Goal: Transaction & Acquisition: Purchase product/service

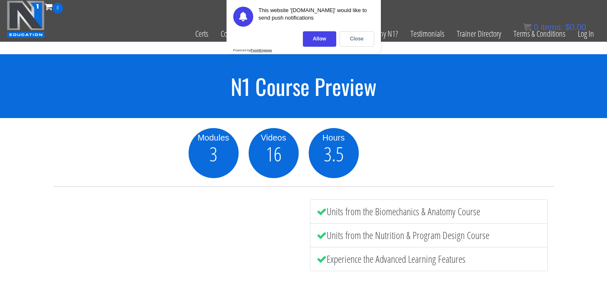
click at [39, 17] on img at bounding box center [26, 19] width 38 height 38
click at [161, 19] on div "Certs Course List Events FREE Course Course Preview – Biomechanics Course Previ…" at bounding box center [304, 33] width 594 height 41
click at [367, 39] on div "Close" at bounding box center [357, 38] width 35 height 15
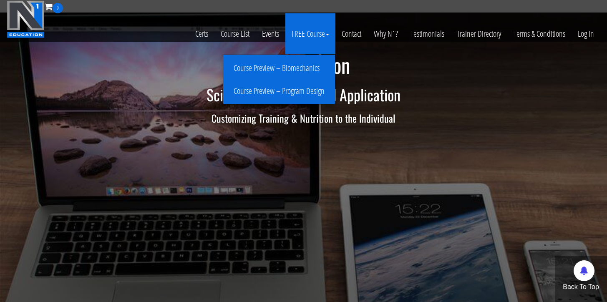
click at [298, 90] on link "Course Preview – Program Design" at bounding box center [279, 91] width 108 height 15
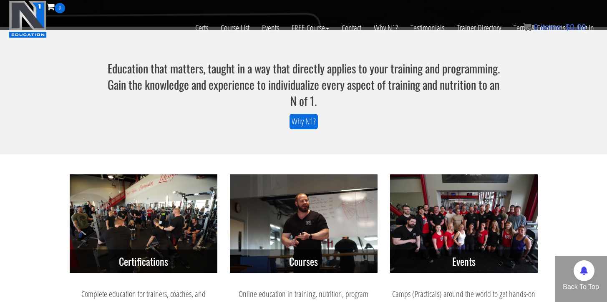
scroll to position [243, 0]
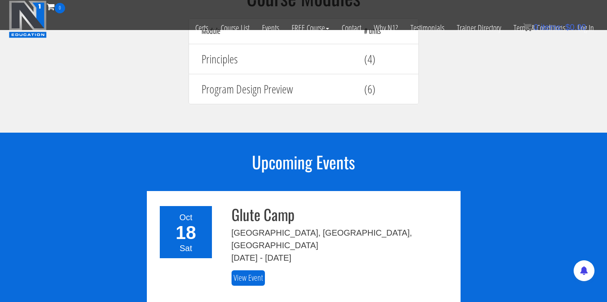
scroll to position [765, 0]
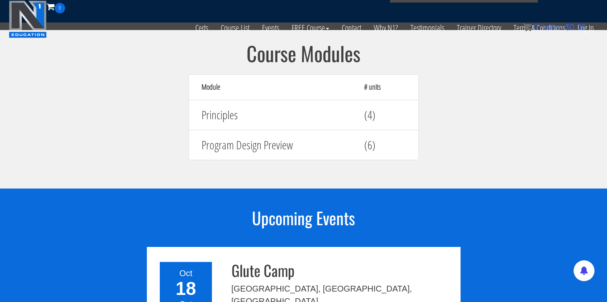
click at [359, 110] on div "(4)" at bounding box center [385, 114] width 54 height 21
click at [287, 146] on h4 "Program Design Preview" at bounding box center [277, 145] width 150 height 13
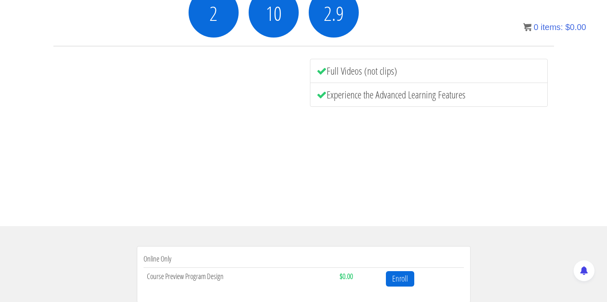
scroll to position [200, 0]
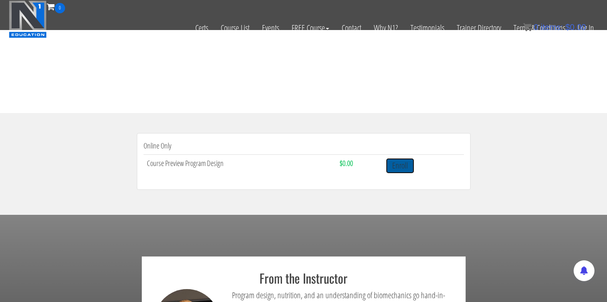
click at [402, 166] on link "Enroll" at bounding box center [400, 165] width 28 height 15
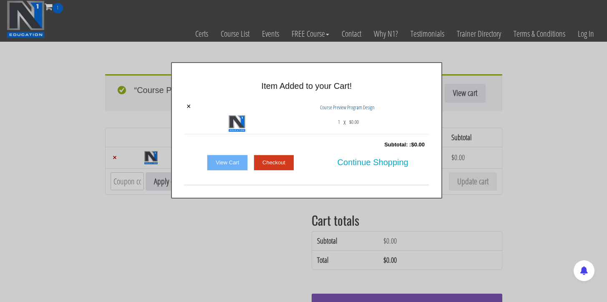
click at [225, 162] on link "View Cart" at bounding box center [227, 163] width 41 height 16
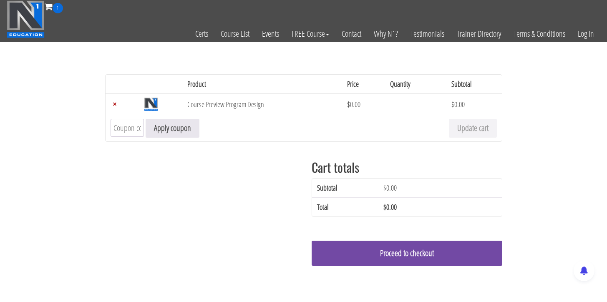
click at [381, 247] on link "Proceed to checkout" at bounding box center [407, 253] width 191 height 25
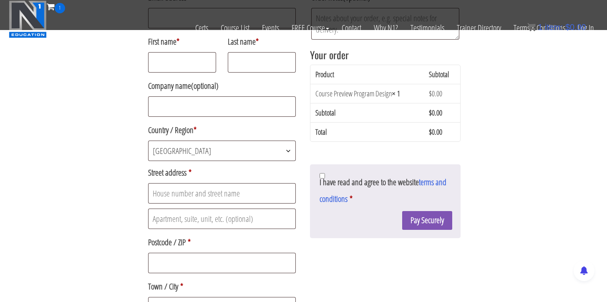
scroll to position [147, 0]
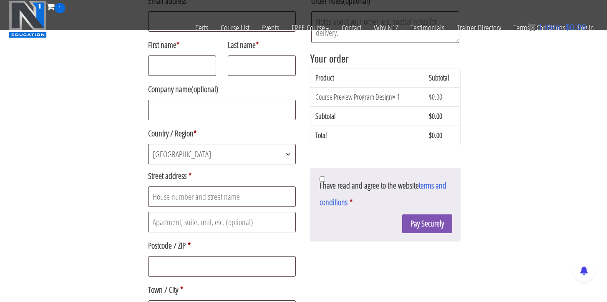
click at [173, 52] on label "First name *" at bounding box center [182, 45] width 68 height 17
click at [173, 56] on input "First name *" at bounding box center [182, 66] width 68 height 20
type input "Mahmud"
type input "Akşahin"
click at [265, 200] on input "Street address *" at bounding box center [222, 197] width 148 height 20
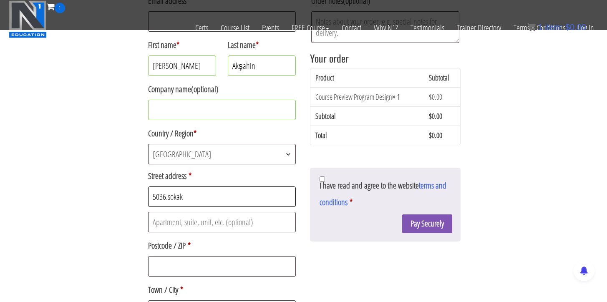
type input "5036.sokak"
type input "no:3 d blok daire 2"
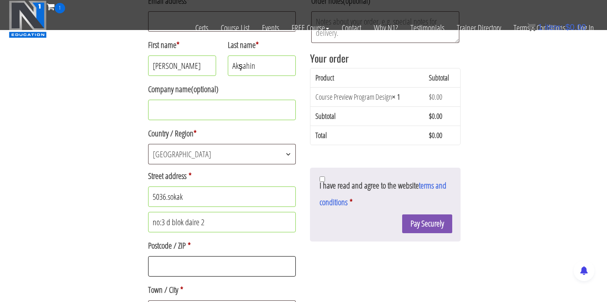
click at [205, 264] on input "Postcode / ZIP *" at bounding box center [222, 266] width 148 height 20
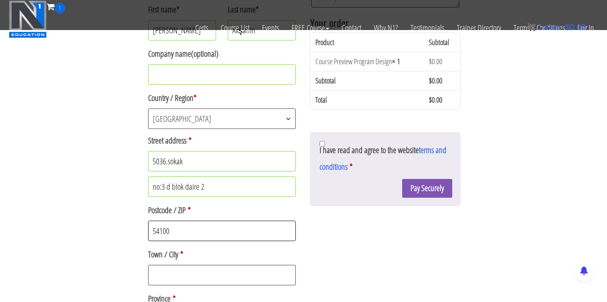
scroll to position [182, 0]
type input "54100"
click at [183, 276] on input "Town / City *" at bounding box center [222, 275] width 148 height 20
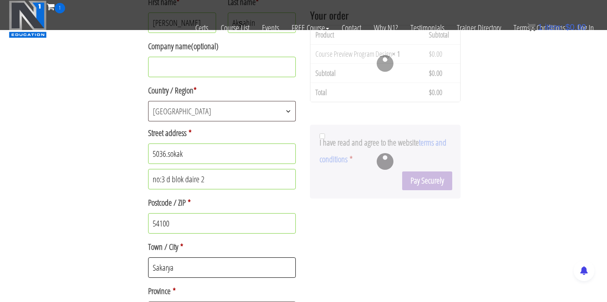
scroll to position [225, 0]
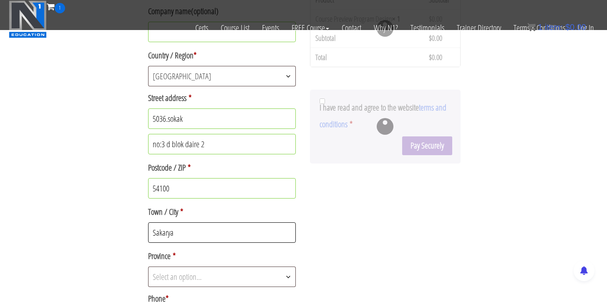
type input "Sakarya"
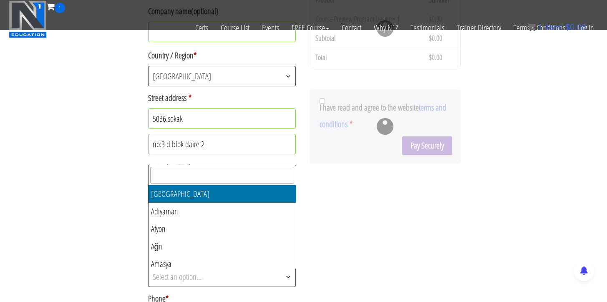
click at [210, 285] on span "Select an option…" at bounding box center [222, 277] width 147 height 20
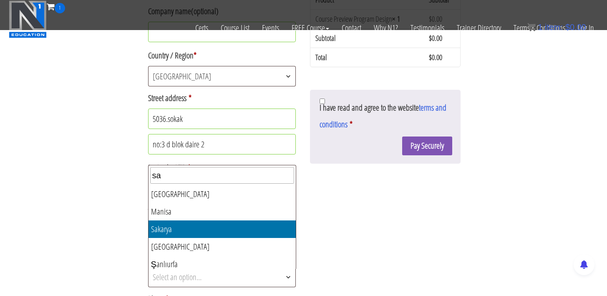
type input "sa"
select select "TR54"
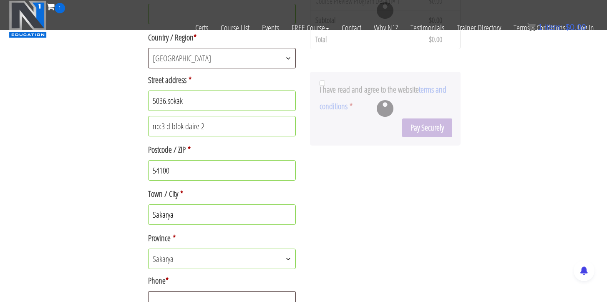
scroll to position [244, 0]
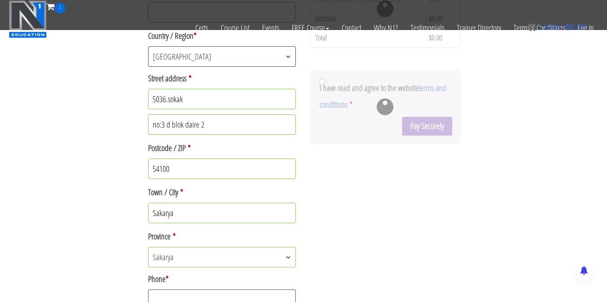
click at [209, 215] on input "Sakarya" at bounding box center [222, 213] width 148 height 20
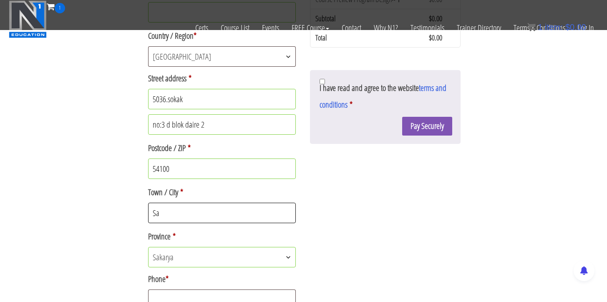
type input "S"
type input ","
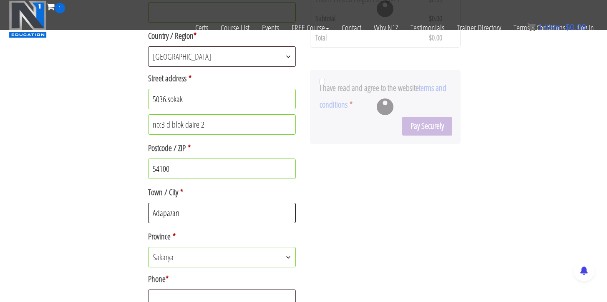
type input "Adapazarı"
click at [154, 104] on input "5036.sokak" at bounding box center [222, 99] width 148 height 20
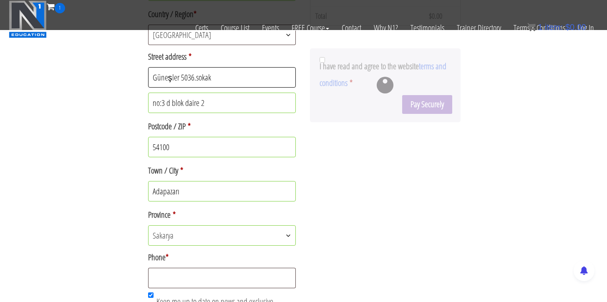
scroll to position [305, 0]
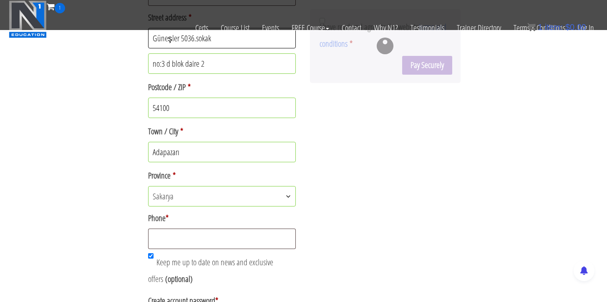
type input "Güneşler 5036.sokak"
click at [221, 249] on input "Phone *" at bounding box center [222, 239] width 148 height 20
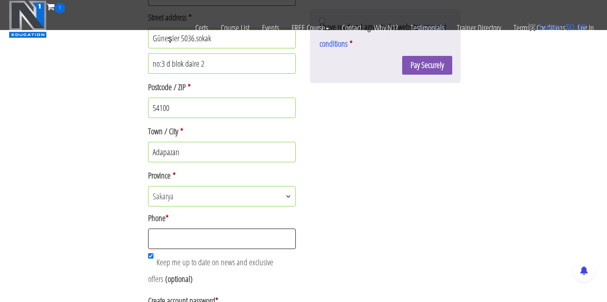
type input "\"
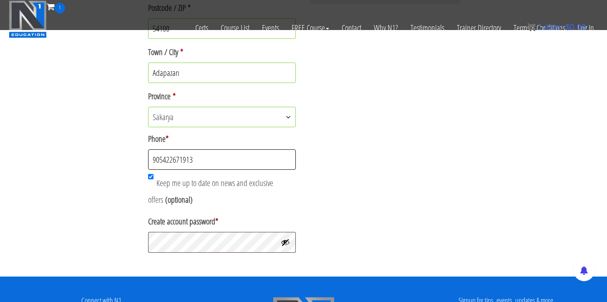
scroll to position [401, 0]
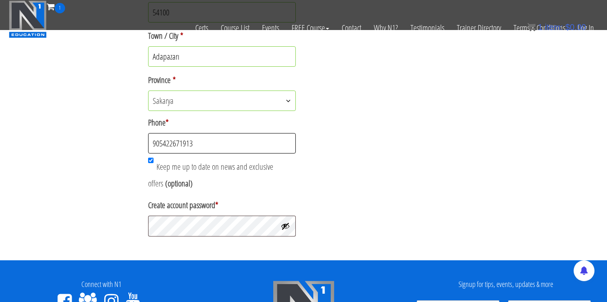
type input "905422671913"
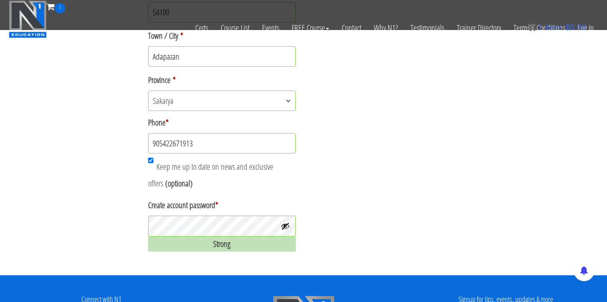
click at [285, 229] on button "Show password" at bounding box center [285, 226] width 9 height 9
click at [285, 229] on button "Hide password" at bounding box center [285, 226] width 9 height 9
click at [258, 245] on div "Strong" at bounding box center [222, 244] width 148 height 15
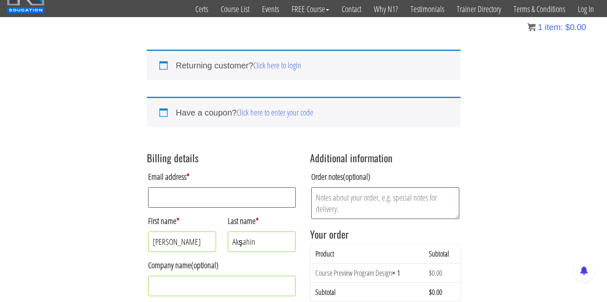
scroll to position [116, 0]
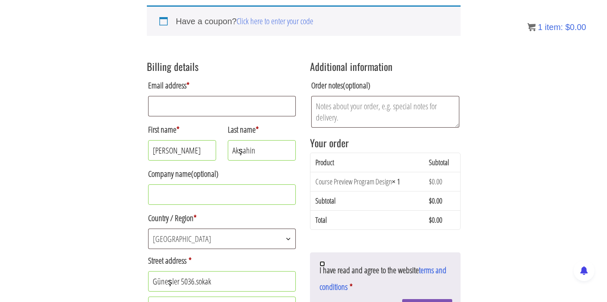
click at [322, 264] on input "I have read and agree to the website terms and conditions *" at bounding box center [322, 263] width 5 height 5
checkbox input "true"
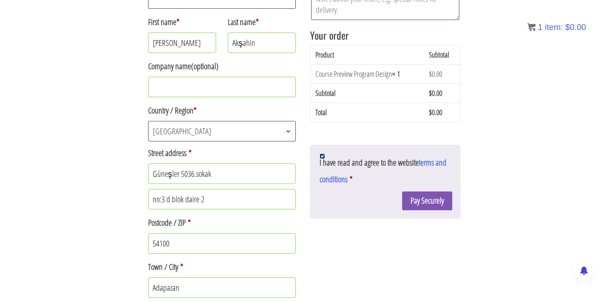
scroll to position [230, 0]
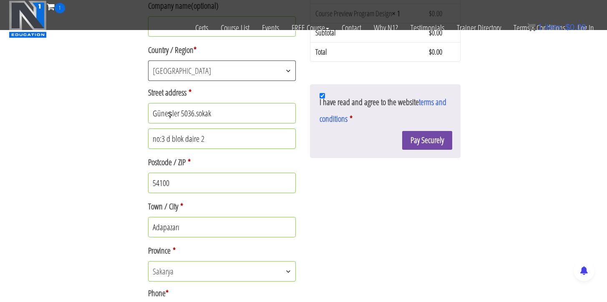
click at [436, 147] on button "Pay Securely" at bounding box center [427, 140] width 50 height 19
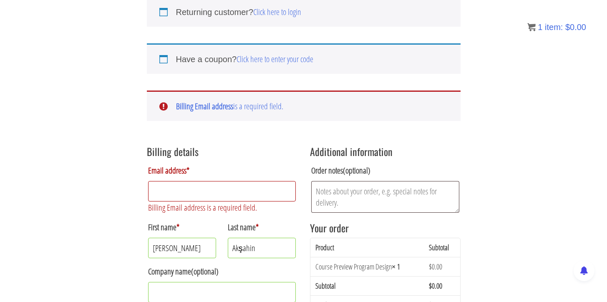
scroll to position [73, 0]
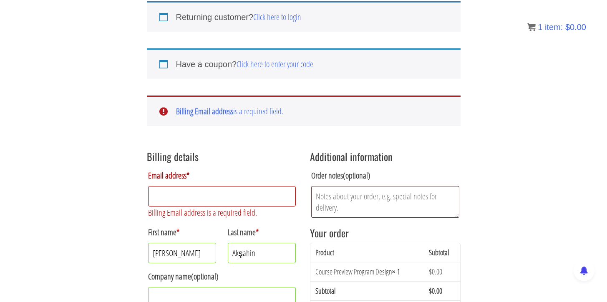
click at [213, 191] on input "Email address *" at bounding box center [222, 196] width 148 height 20
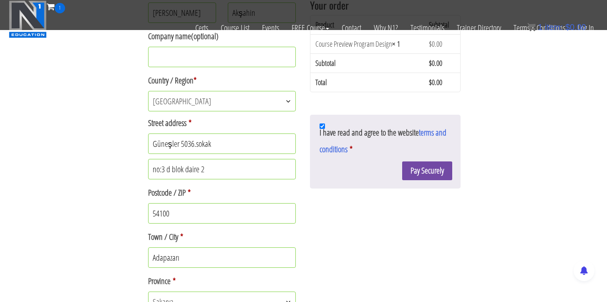
scroll to position [247, 0]
type input "aksahinmahmud@icloud.com"
click at [409, 172] on button "Pay Securely" at bounding box center [427, 170] width 50 height 19
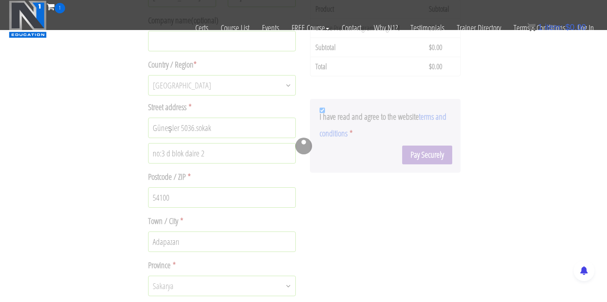
scroll to position [271, 0]
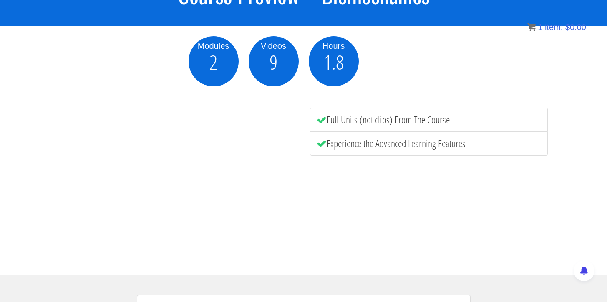
scroll to position [94, 0]
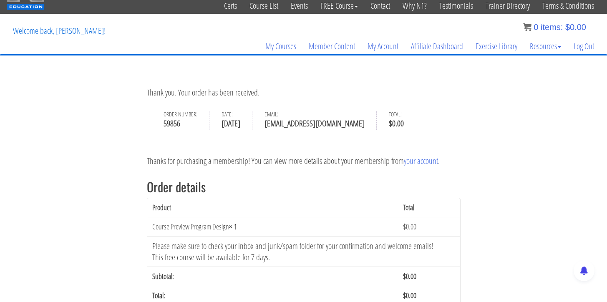
scroll to position [28, 0]
click at [225, 95] on p "Thank you. Your order has been received." at bounding box center [304, 92] width 314 height 13
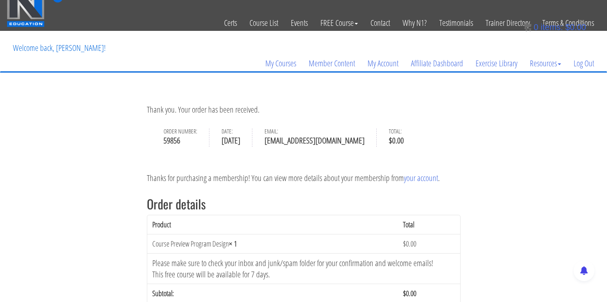
scroll to position [0, 0]
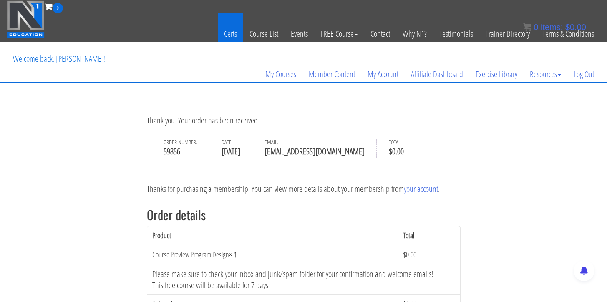
click at [232, 31] on link "Certs" at bounding box center [230, 33] width 25 height 41
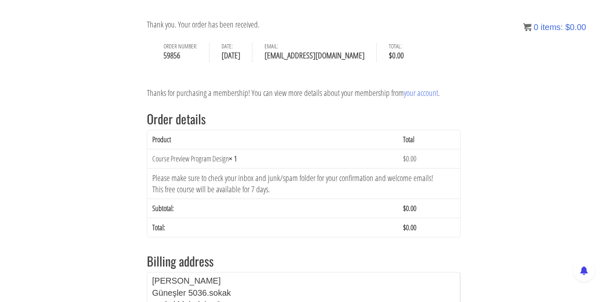
scroll to position [235, 0]
